Goal: Information Seeking & Learning: Learn about a topic

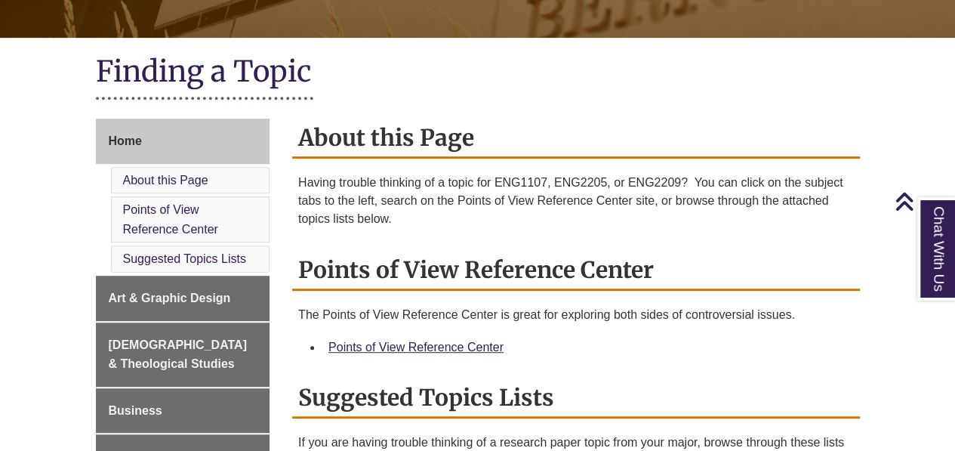
scroll to position [307, 0]
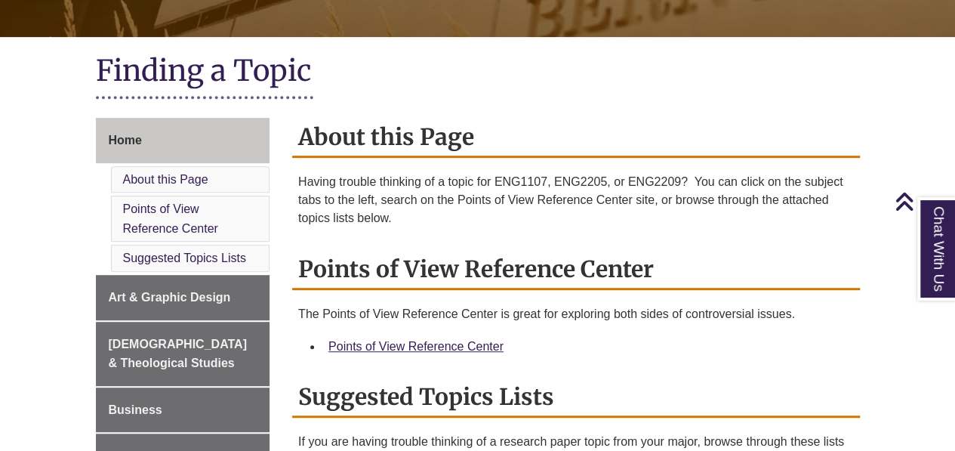
click at [612, 214] on p "Having trouble thinking of a topic for ENG1107, ENG2205, or ENG2209? You can cl…" at bounding box center [576, 200] width 556 height 54
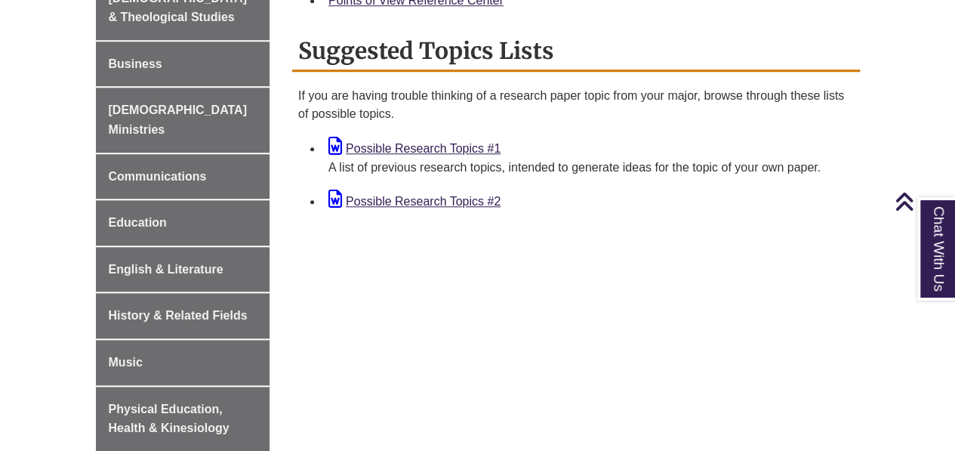
scroll to position [655, 0]
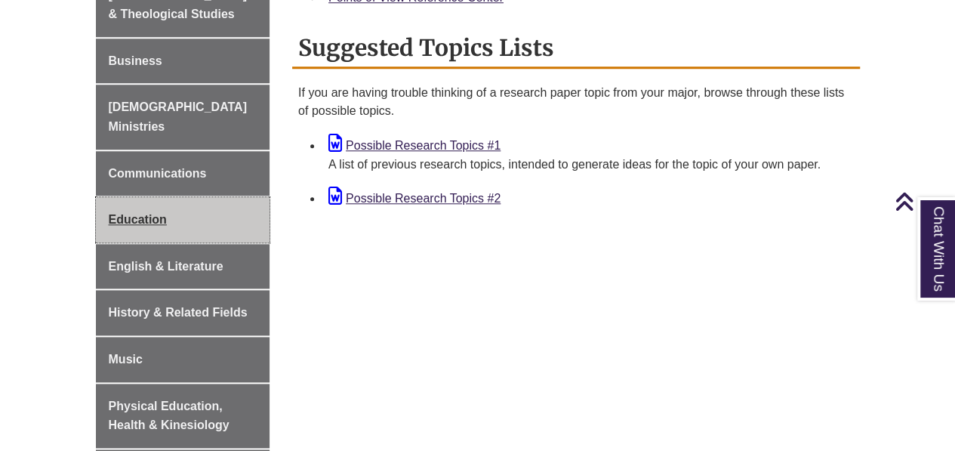
click at [131, 213] on span "Education" at bounding box center [138, 219] width 58 height 13
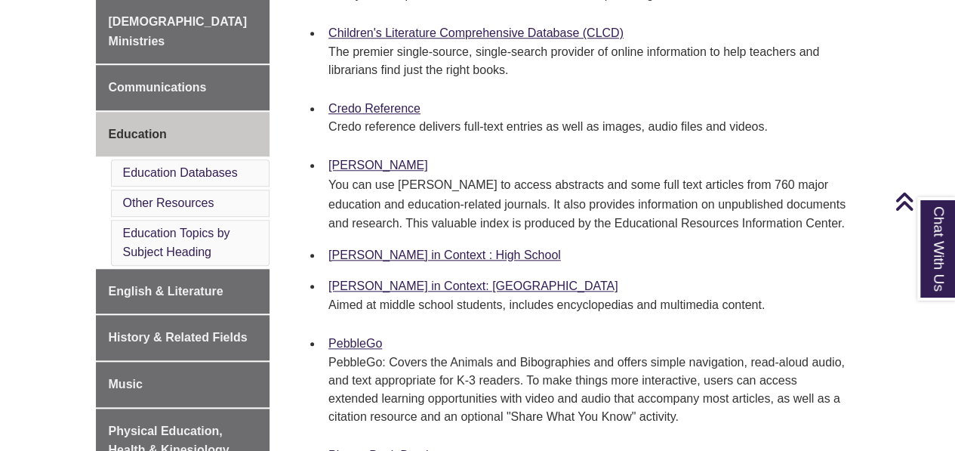
scroll to position [634, 0]
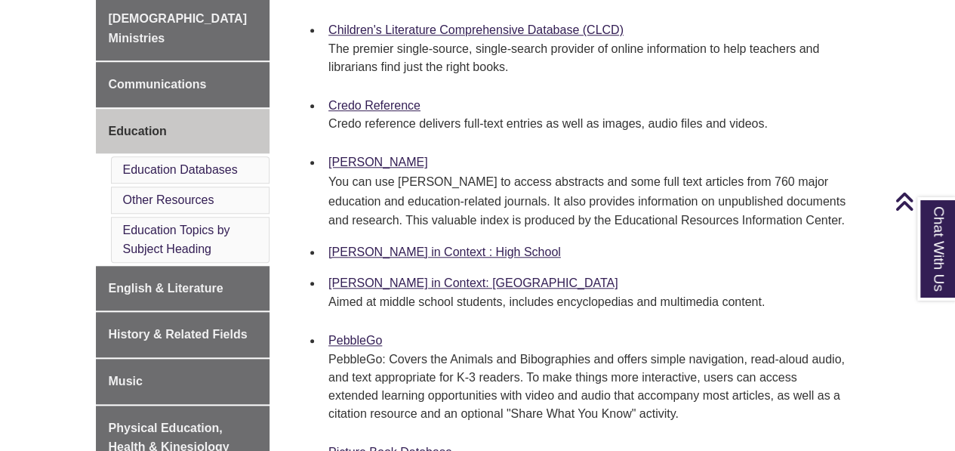
click at [584, 244] on li "Gale in Context : High School" at bounding box center [588, 252] width 532 height 32
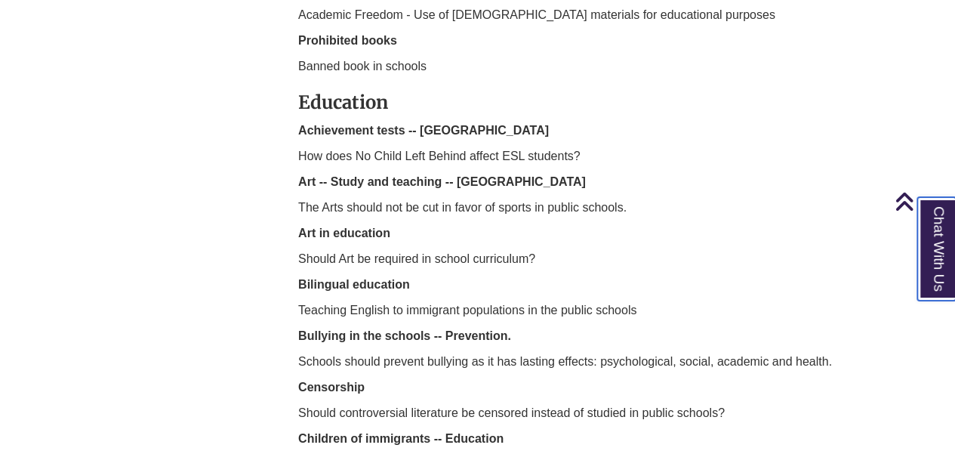
scroll to position [1739, 0]
click at [834, 256] on p "Should Art be required in school curriculum?" at bounding box center [576, 258] width 556 height 18
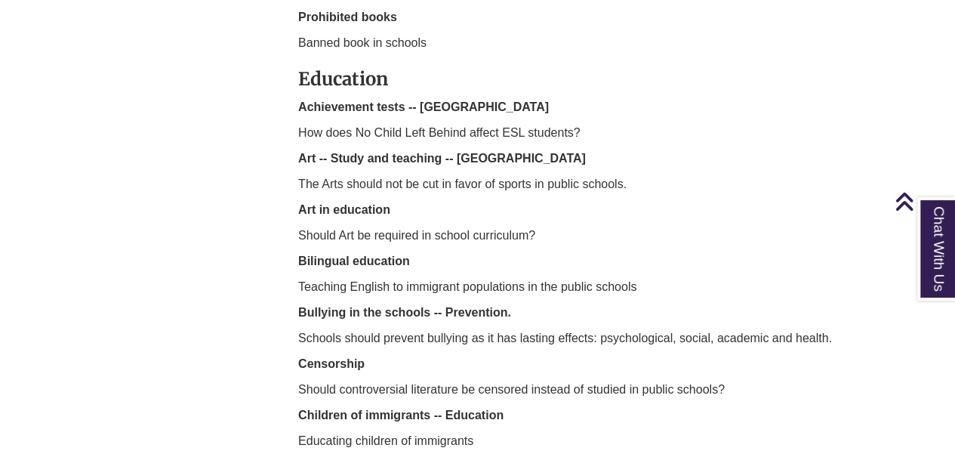
scroll to position [1765, 0]
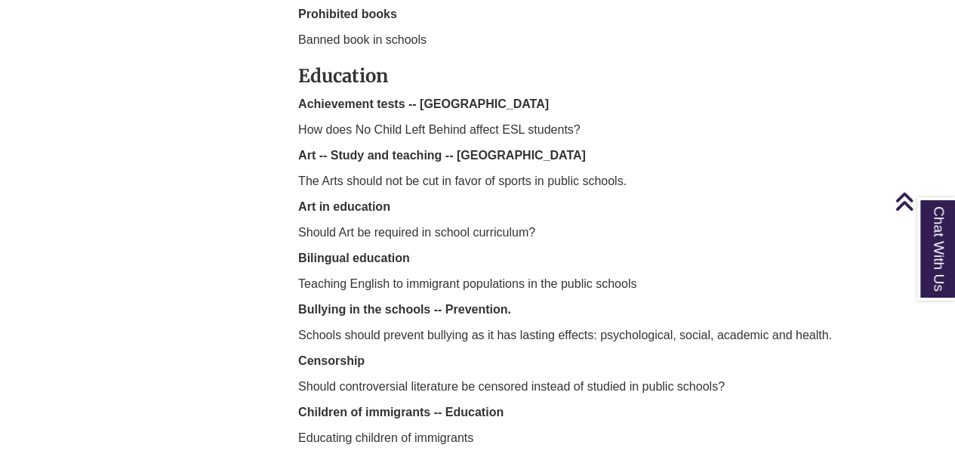
click at [307, 132] on p "How does No Child Left Behind affect ESL students?" at bounding box center [576, 130] width 556 height 18
drag, startPoint x: 298, startPoint y: 126, endPoint x: 607, endPoint y: 126, distance: 308.8
click at [607, 126] on p "How does No Child Left Behind affect ESL students?" at bounding box center [576, 130] width 556 height 18
copy p "How does No Child Left Behind affect ESL students?"
click at [526, 301] on p "Bullying in the schools -- Prevention." at bounding box center [576, 310] width 556 height 18
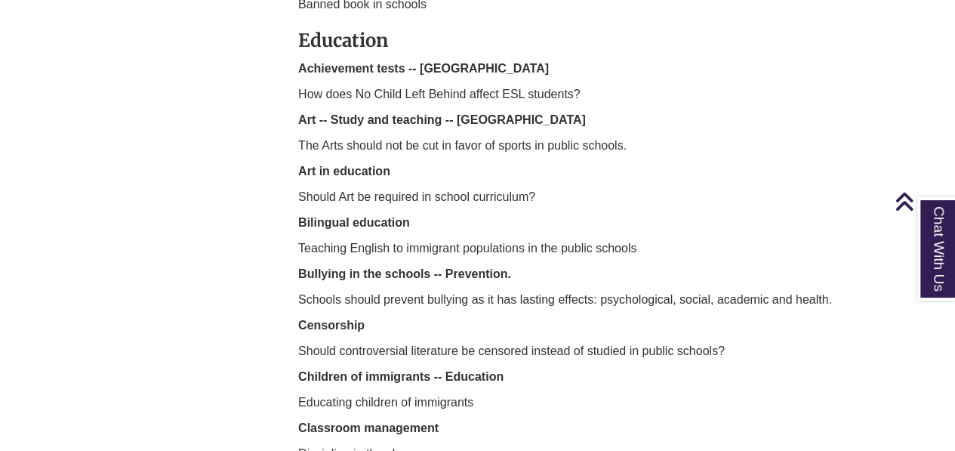
scroll to position [1801, 0]
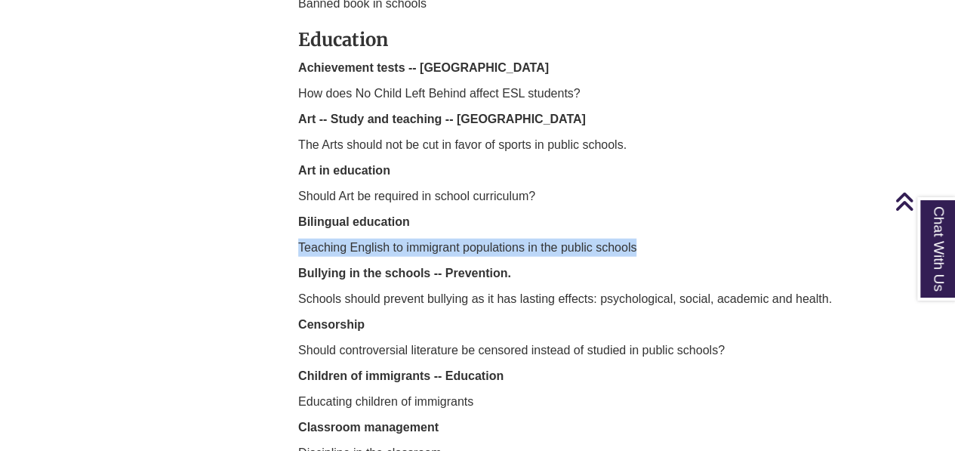
drag, startPoint x: 294, startPoint y: 242, endPoint x: 642, endPoint y: 239, distance: 347.4
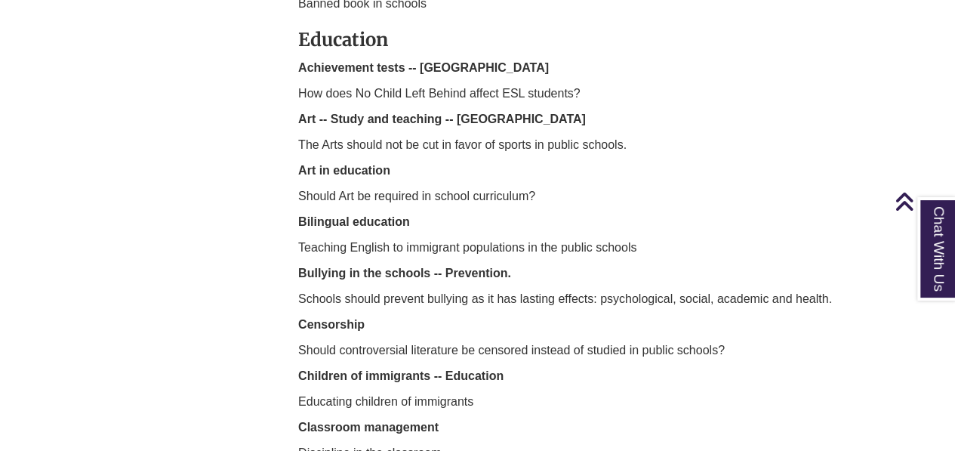
click at [661, 273] on p "Bullying in the schools -- Prevention." at bounding box center [576, 273] width 556 height 18
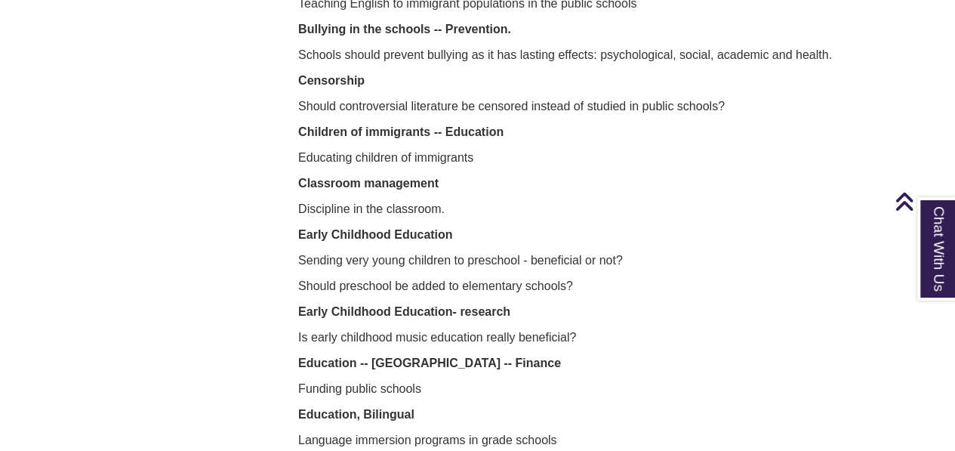
scroll to position [2046, 0]
click at [378, 153] on p "Educating children of immigrants" at bounding box center [576, 157] width 556 height 18
click at [384, 153] on p "Educating children of immigrants" at bounding box center [576, 157] width 556 height 18
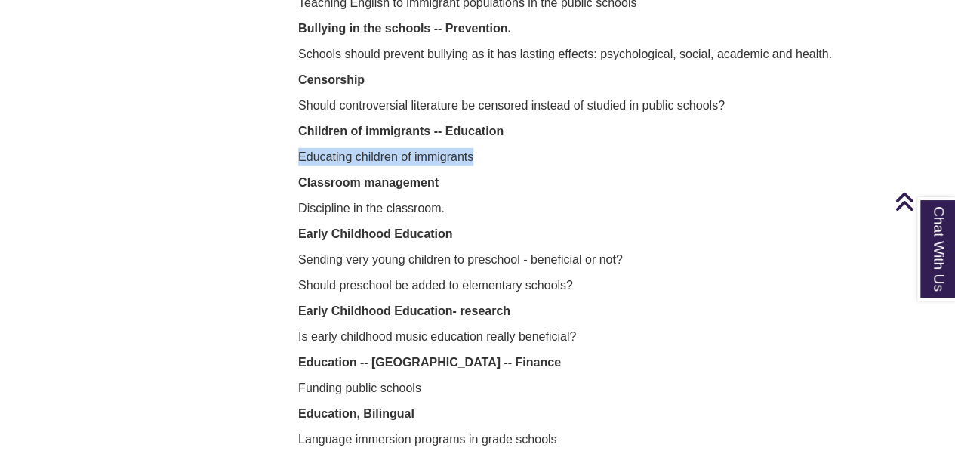
click at [384, 153] on p "Educating children of immigrants" at bounding box center [576, 157] width 556 height 18
copy div "Educating children of immigrants"
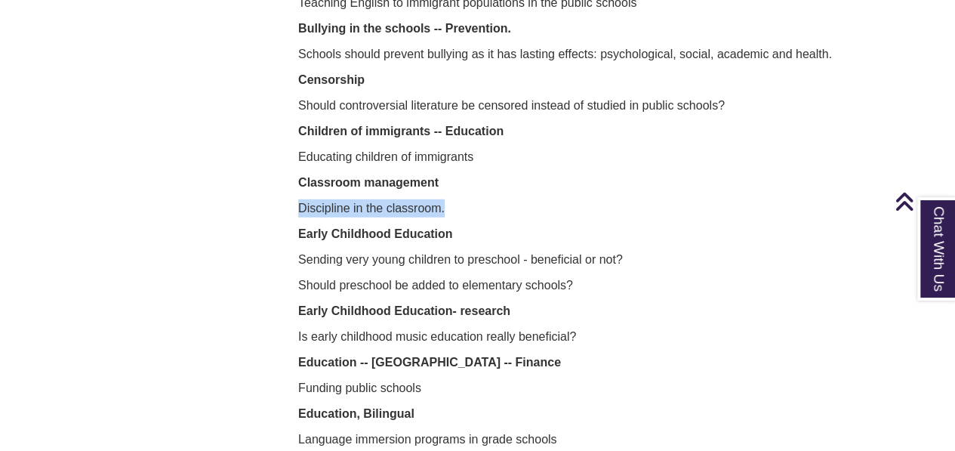
drag, startPoint x: 301, startPoint y: 207, endPoint x: 509, endPoint y: 193, distance: 208.9
click at [510, 199] on p "Discipline in the classroom." at bounding box center [576, 208] width 556 height 18
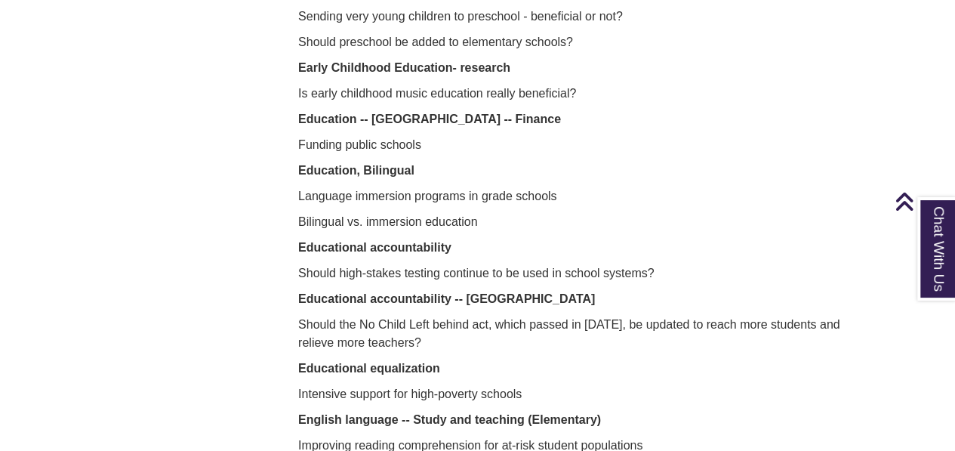
scroll to position [2290, 0]
click at [298, 141] on p "Funding public schools" at bounding box center [576, 144] width 556 height 18
drag, startPoint x: 298, startPoint y: 141, endPoint x: 453, endPoint y: 134, distance: 155.7
click at [453, 135] on p "Funding public schools" at bounding box center [576, 144] width 556 height 18
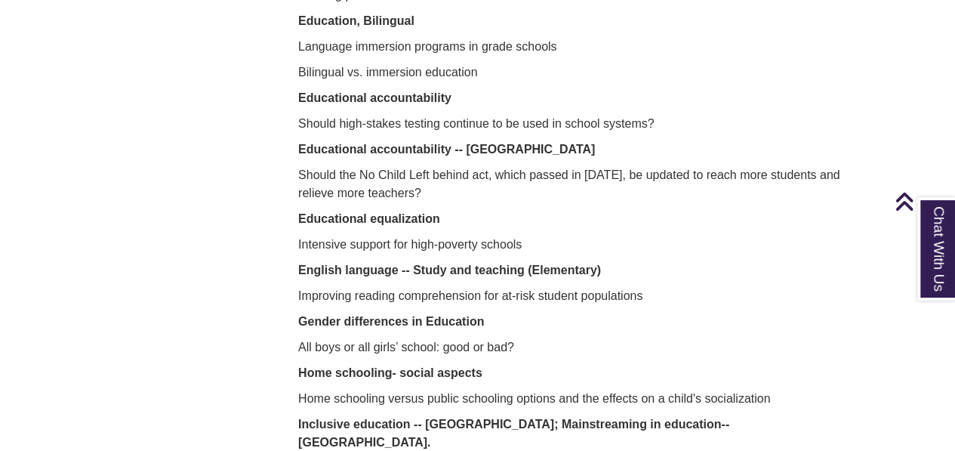
scroll to position [2441, 0]
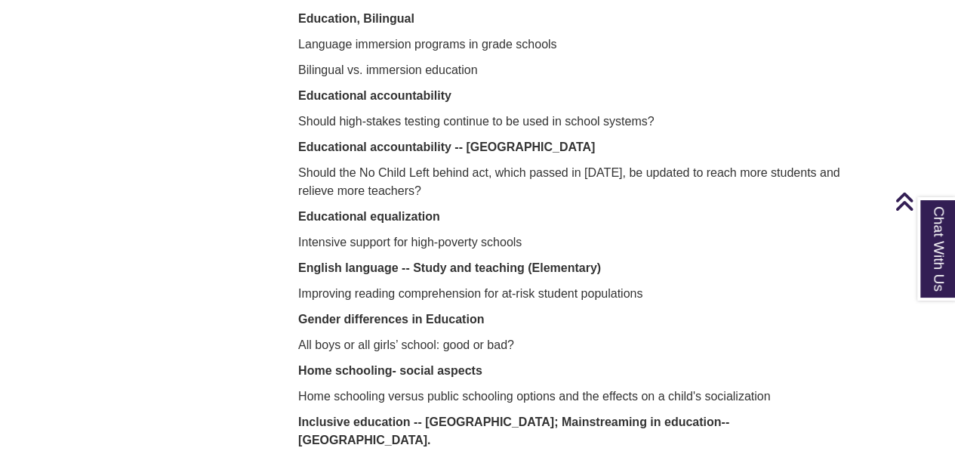
click at [512, 70] on p "Bilingual vs. immersion education" at bounding box center [576, 70] width 556 height 18
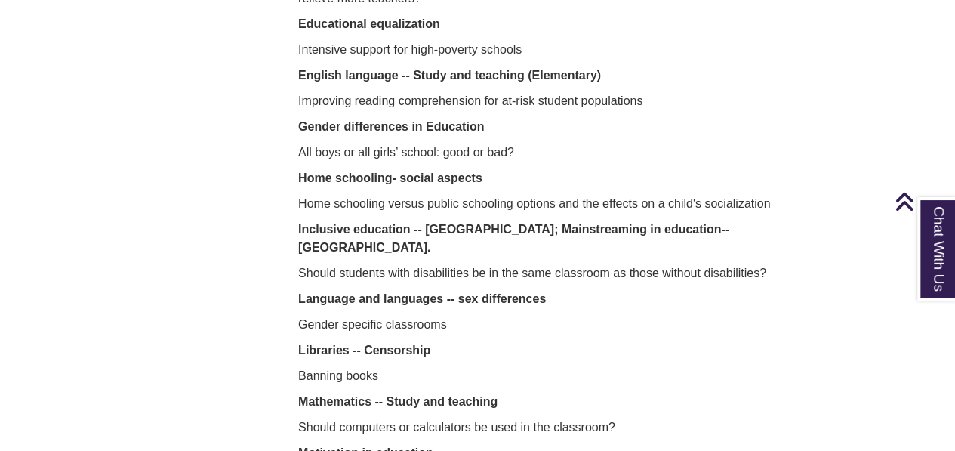
scroll to position [2632, 0]
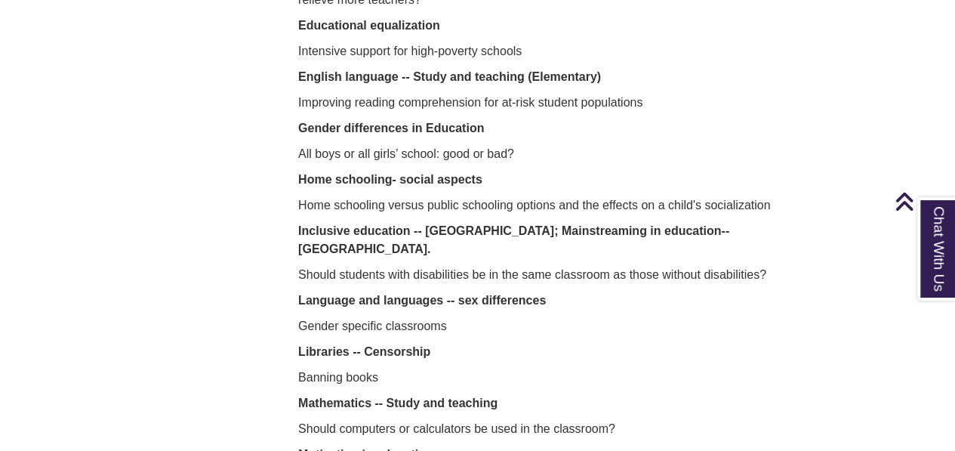
click at [293, 199] on div "CALE Academic Freedom Academic Freedom - Use of Biblical materials for educatio…" at bounding box center [576, 259] width 568 height 2437
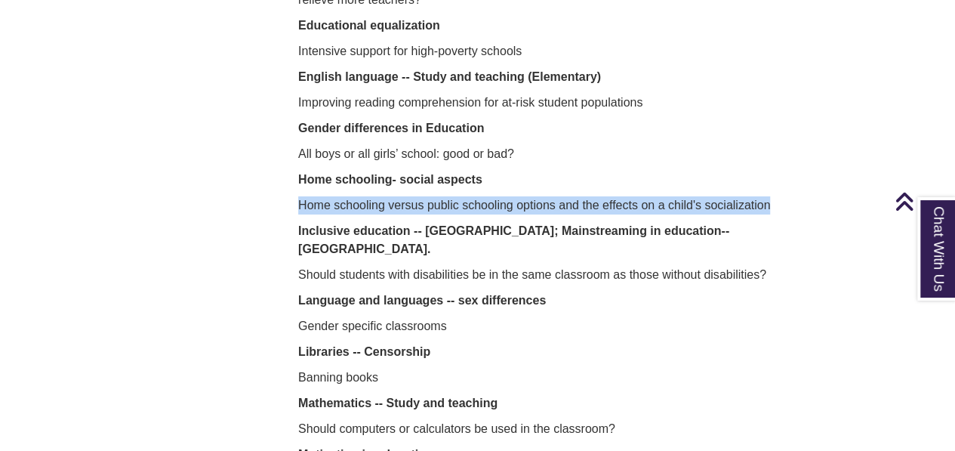
drag, startPoint x: 299, startPoint y: 199, endPoint x: 826, endPoint y: 205, distance: 527.1
click at [826, 205] on p "Home schooling versus public schooling options and the effects on a child's soc…" at bounding box center [576, 205] width 556 height 18
copy p "Home schooling versus public schooling options and the effects on a child's soc…"
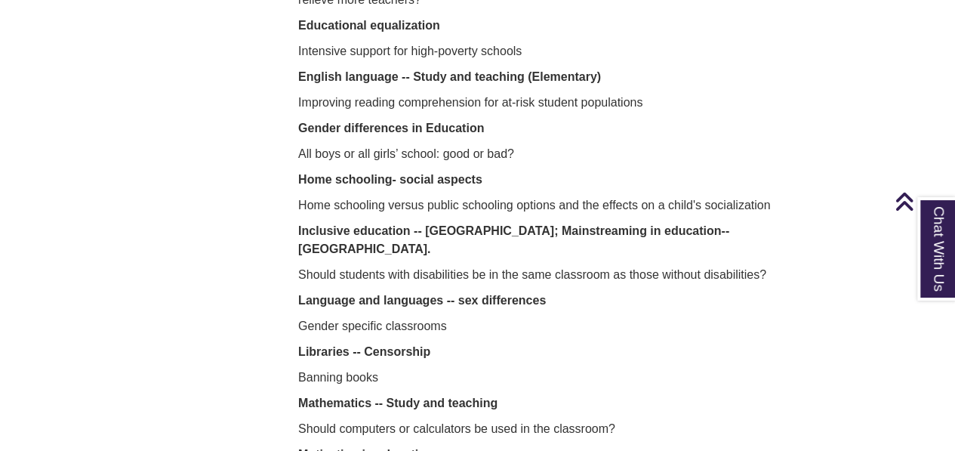
click at [507, 317] on p "Gender specific classrooms" at bounding box center [576, 326] width 556 height 18
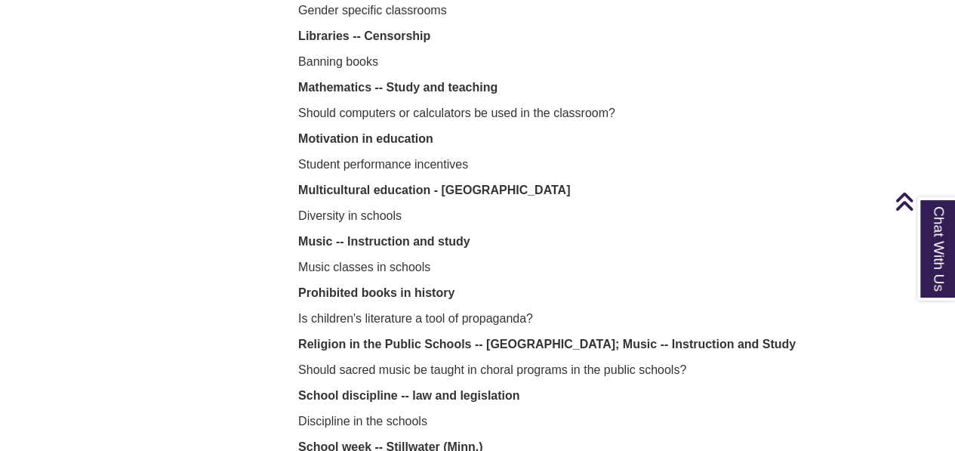
scroll to position [2948, 0]
click at [316, 52] on p "Banning books" at bounding box center [576, 61] width 556 height 18
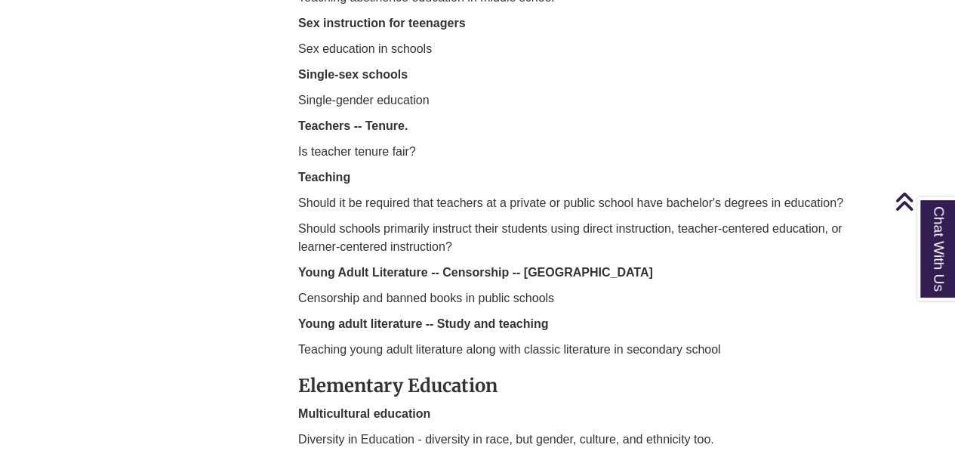
scroll to position [3653, 0]
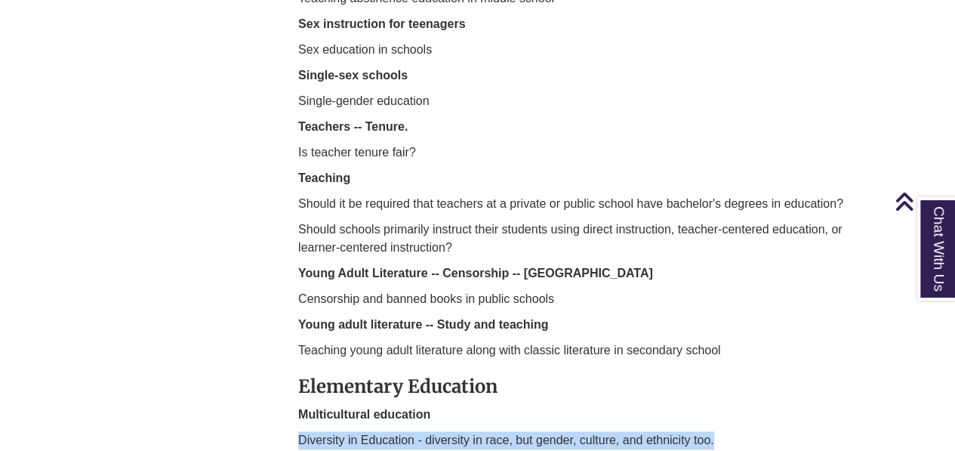
drag, startPoint x: 295, startPoint y: 419, endPoint x: 742, endPoint y: 422, distance: 447.0
copy p "Diversity in Education - diversity in race, but gender, culture, and ethnicity …"
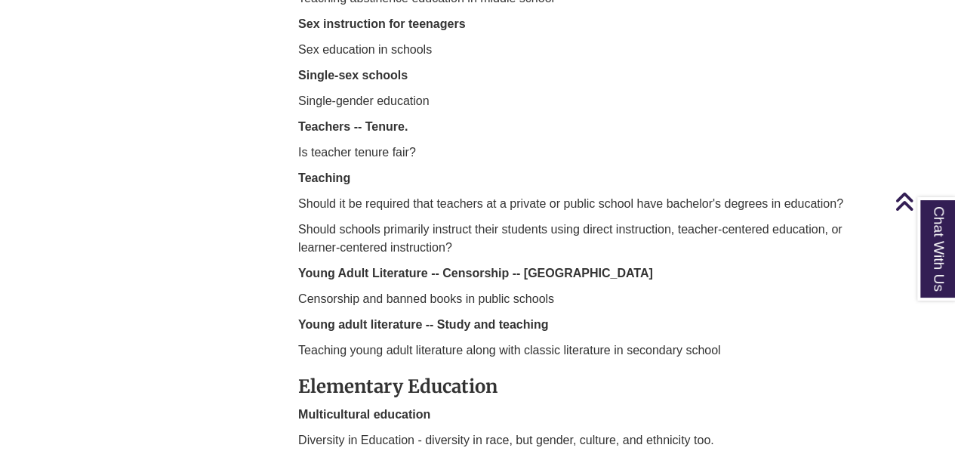
click at [582, 341] on p "Teaching young adult literature along with classic literature in secondary scho…" at bounding box center [576, 350] width 556 height 18
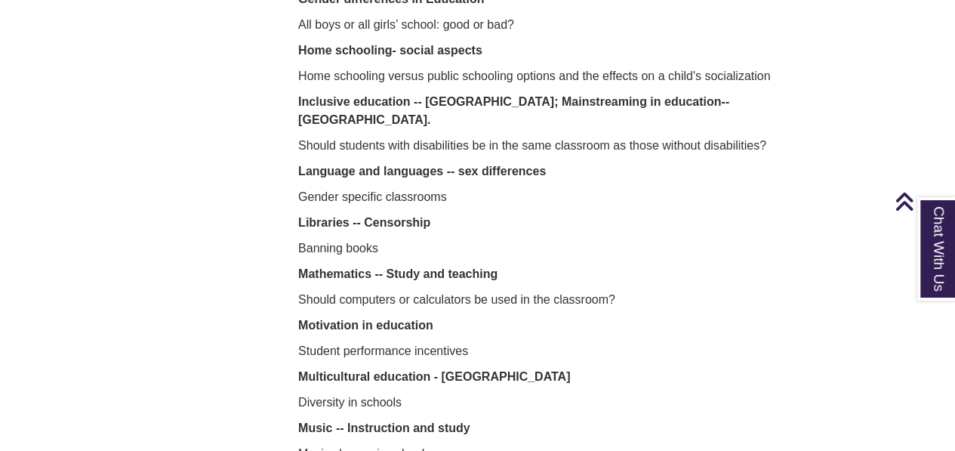
scroll to position [2728, 0]
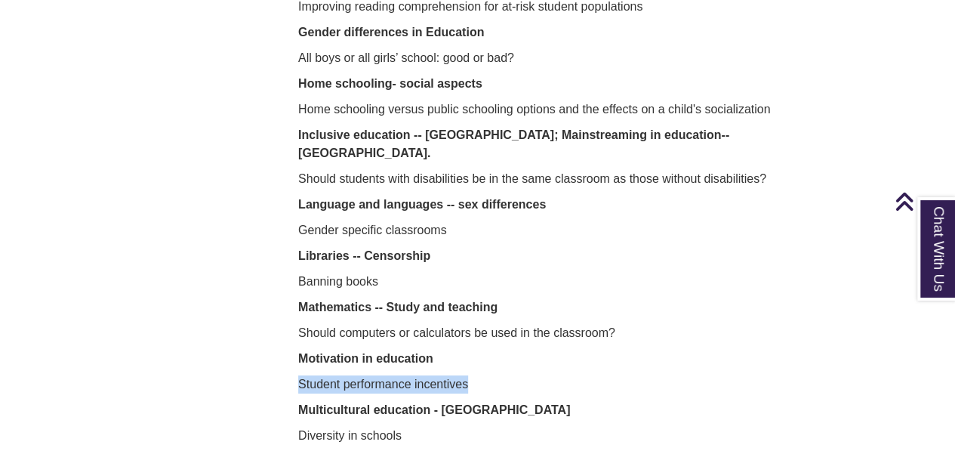
drag, startPoint x: 292, startPoint y: 362, endPoint x: 538, endPoint y: 362, distance: 246.2
click at [538, 362] on div "CALE Academic Freedom Academic Freedom - Use of Biblical materials for educatio…" at bounding box center [576, 163] width 568 height 2437
copy p "Student performance incentives"
